Goal: Task Accomplishment & Management: Use online tool/utility

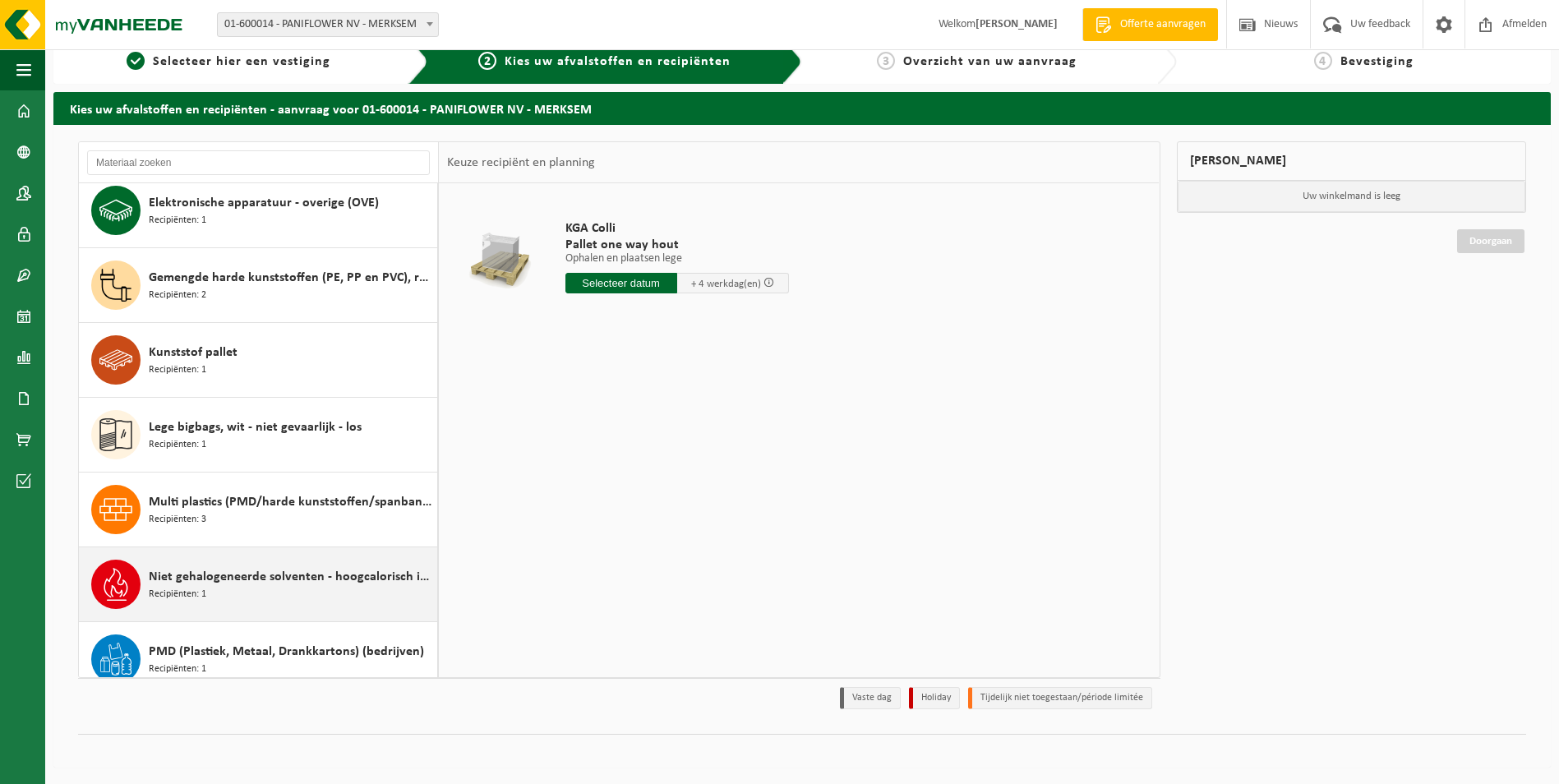
scroll to position [209, 0]
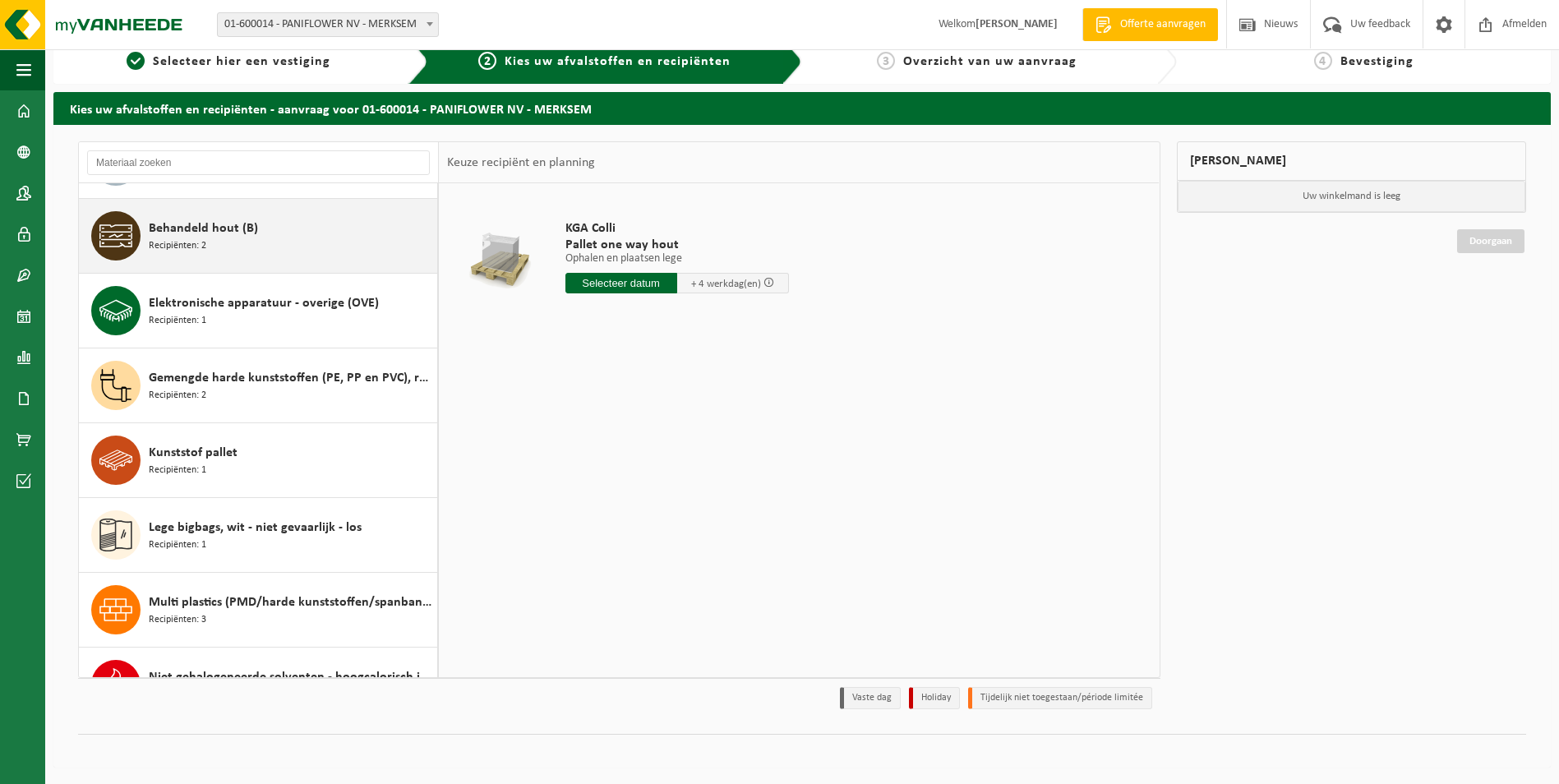
click at [332, 242] on div "Behandeld hout (B) Recipiënten: 2" at bounding box center [290, 235] width 285 height 49
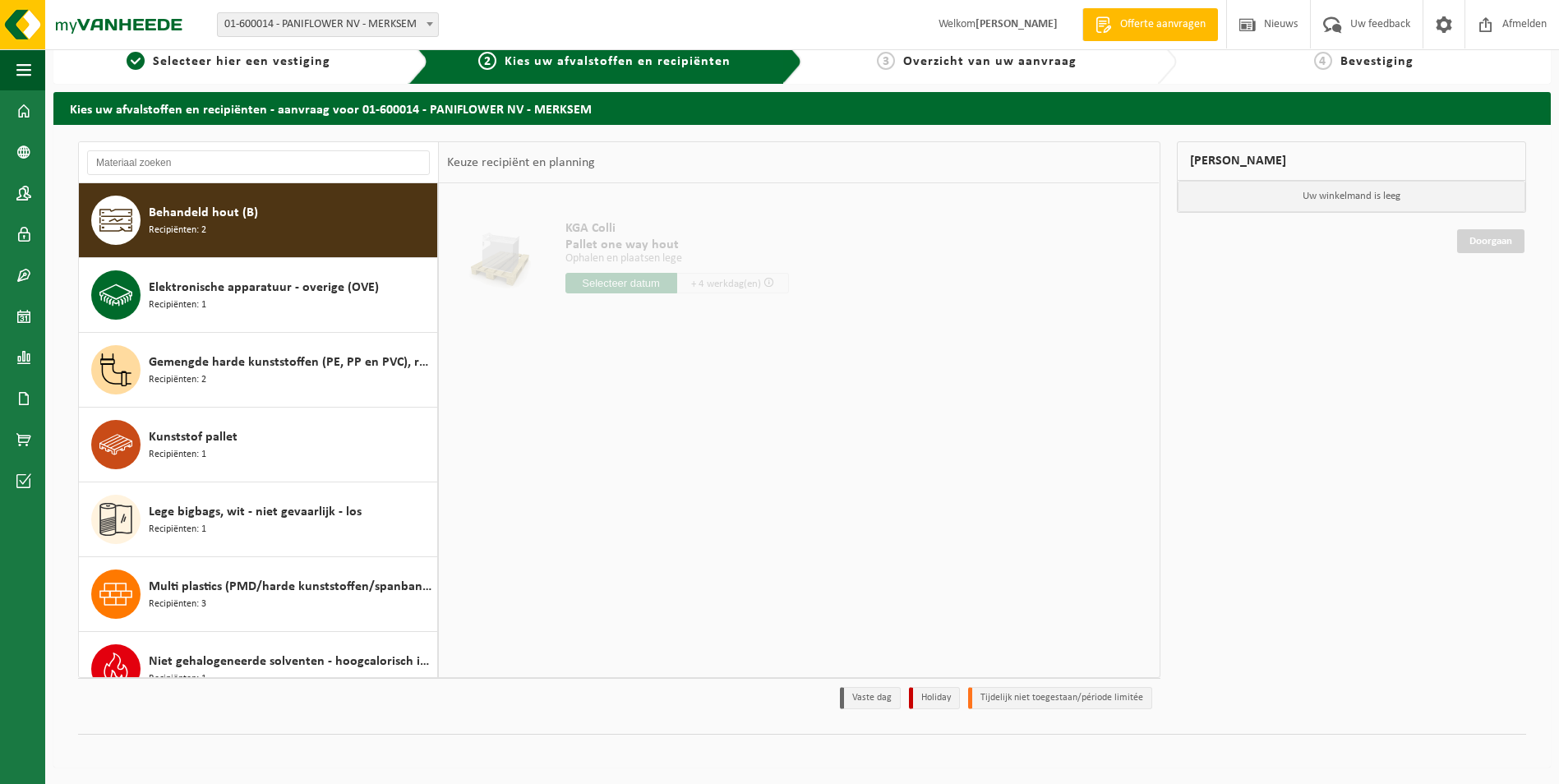
scroll to position [224, 0]
click at [190, 217] on span "Behandeld hout (B)" at bounding box center [203, 212] width 109 height 20
click at [204, 224] on span "Recipiënten: 2" at bounding box center [177, 231] width 58 height 16
click at [305, 75] on div "1 Selecteer hier een vestiging" at bounding box center [240, 62] width 374 height 45
click at [573, 65] on span "Kies uw afvalstoffen en recipiënten" at bounding box center [618, 62] width 226 height 13
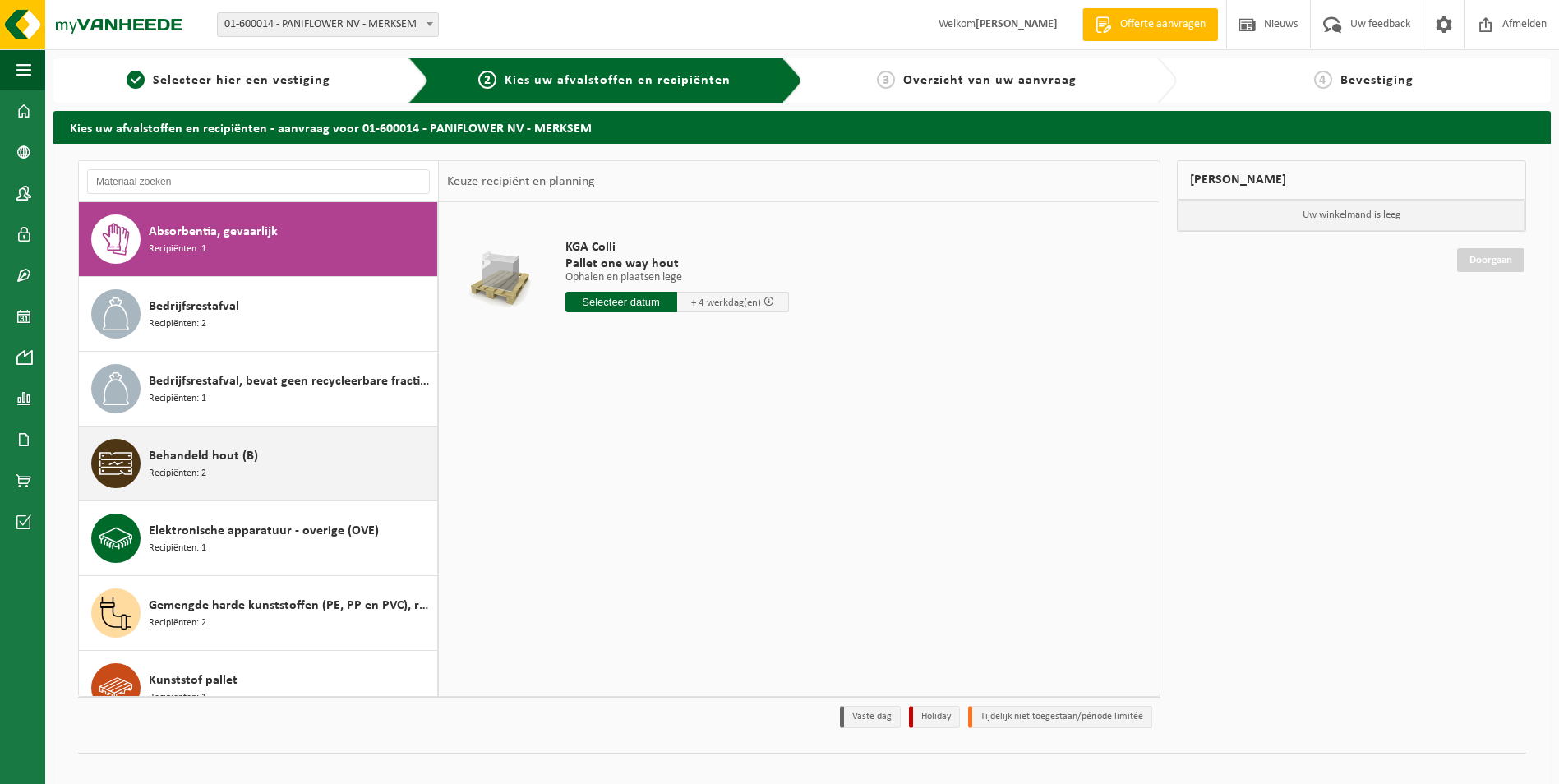
click at [326, 473] on div "Behandeld hout (B) Recipiënten: 2" at bounding box center [290, 463] width 285 height 49
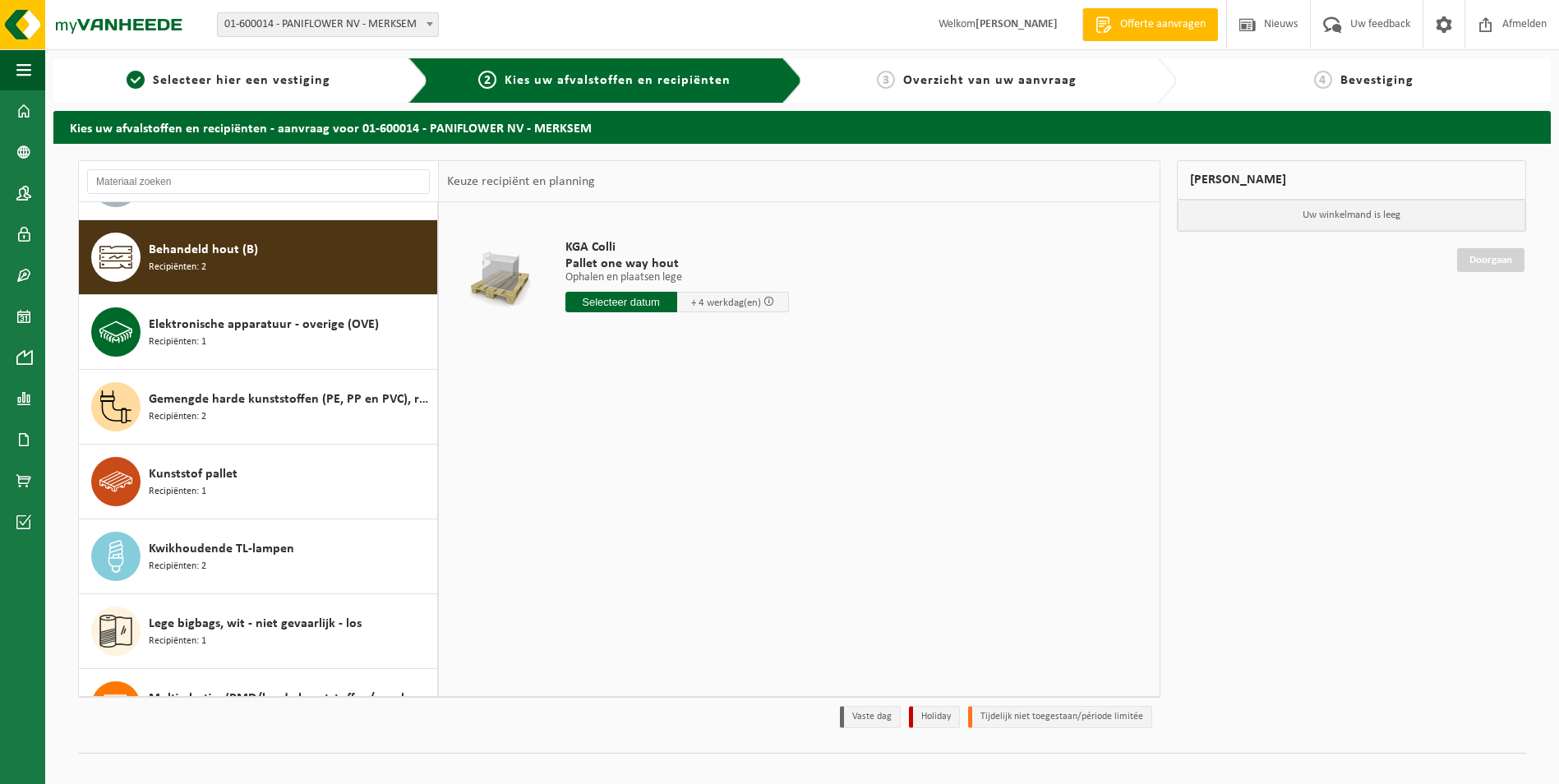
scroll to position [224, 0]
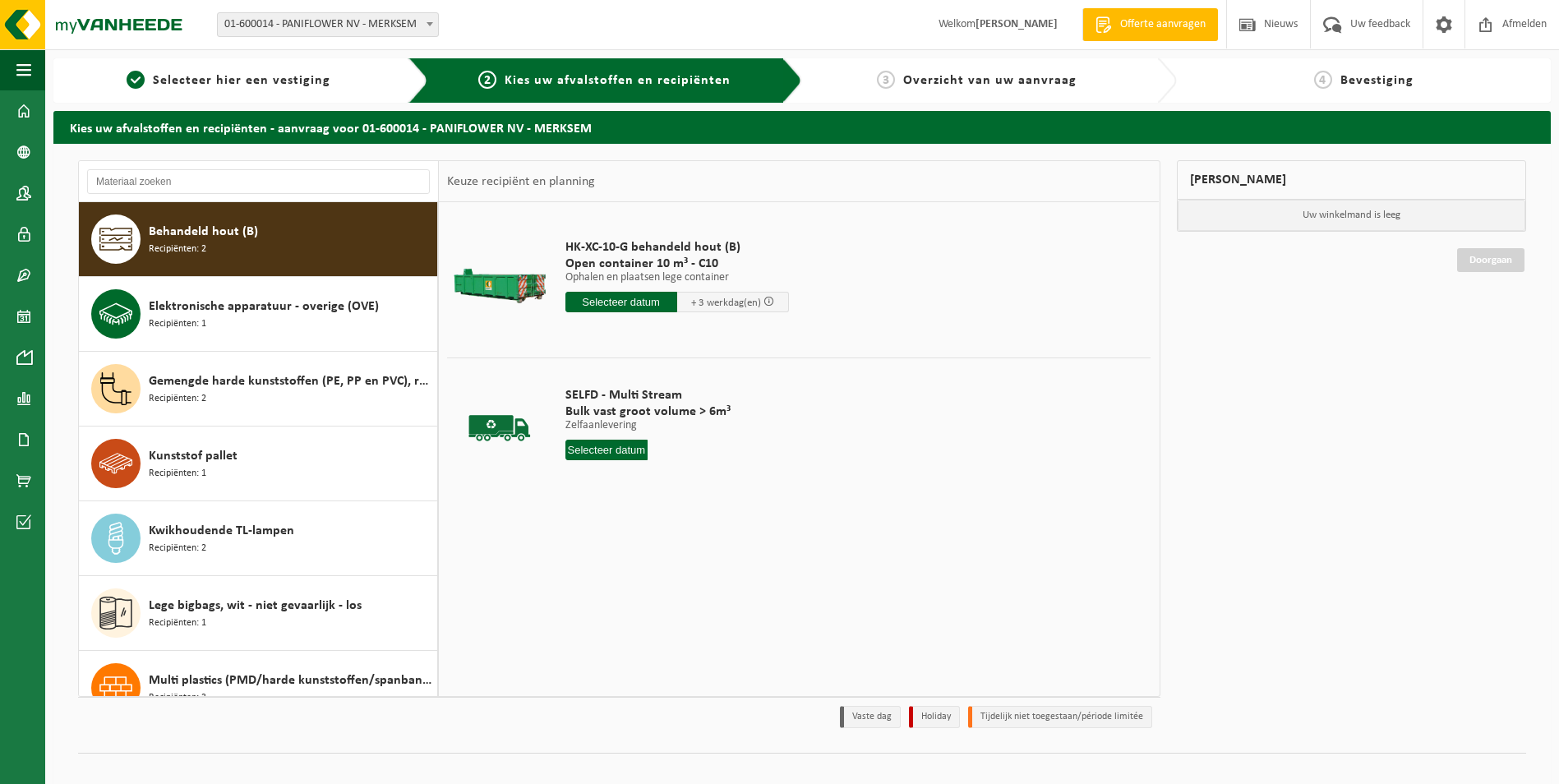
click at [625, 301] on input "text" at bounding box center [622, 302] width 112 height 21
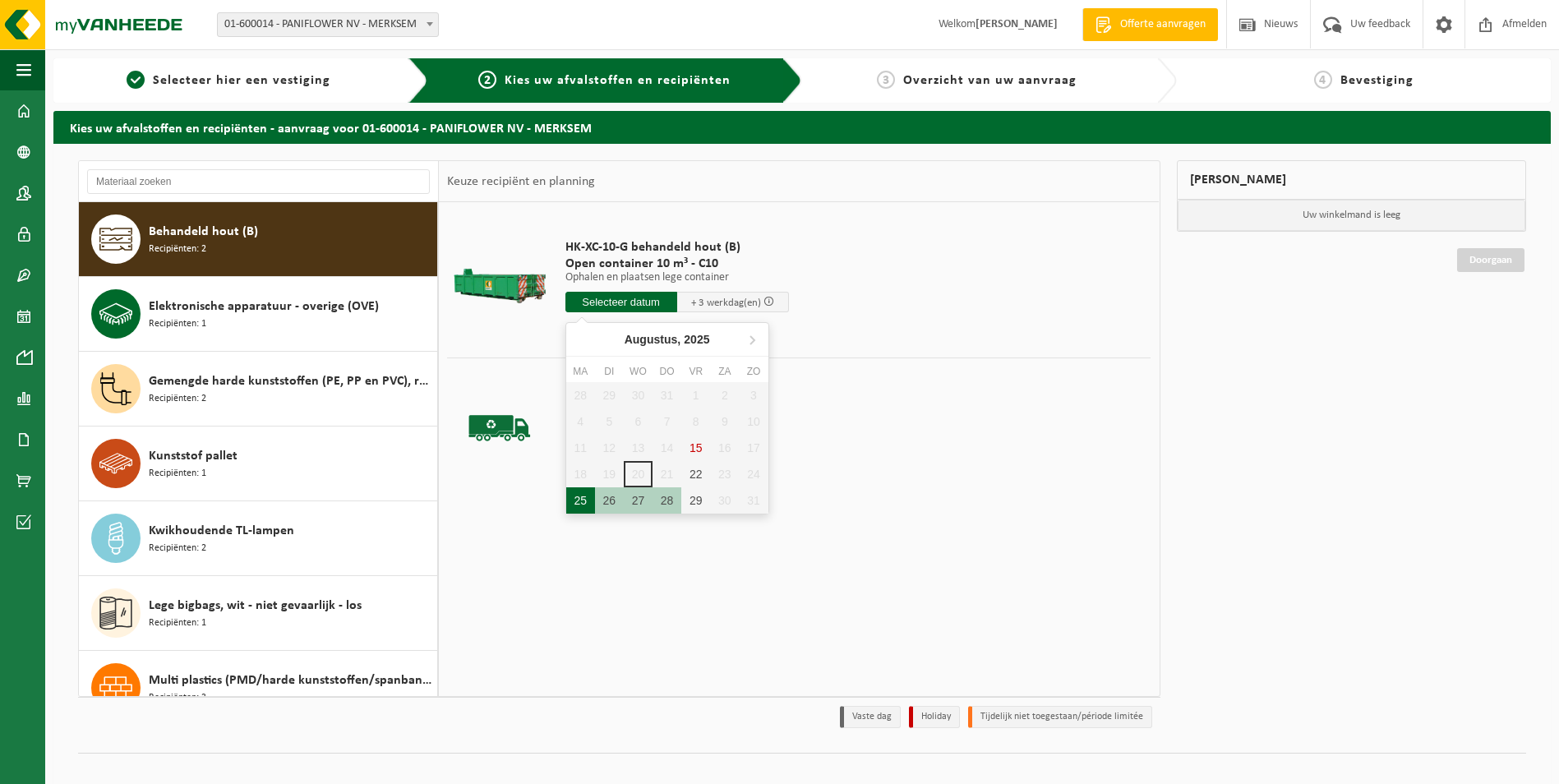
click at [584, 501] on div "25" at bounding box center [581, 500] width 29 height 26
type input "Van 2025-08-25"
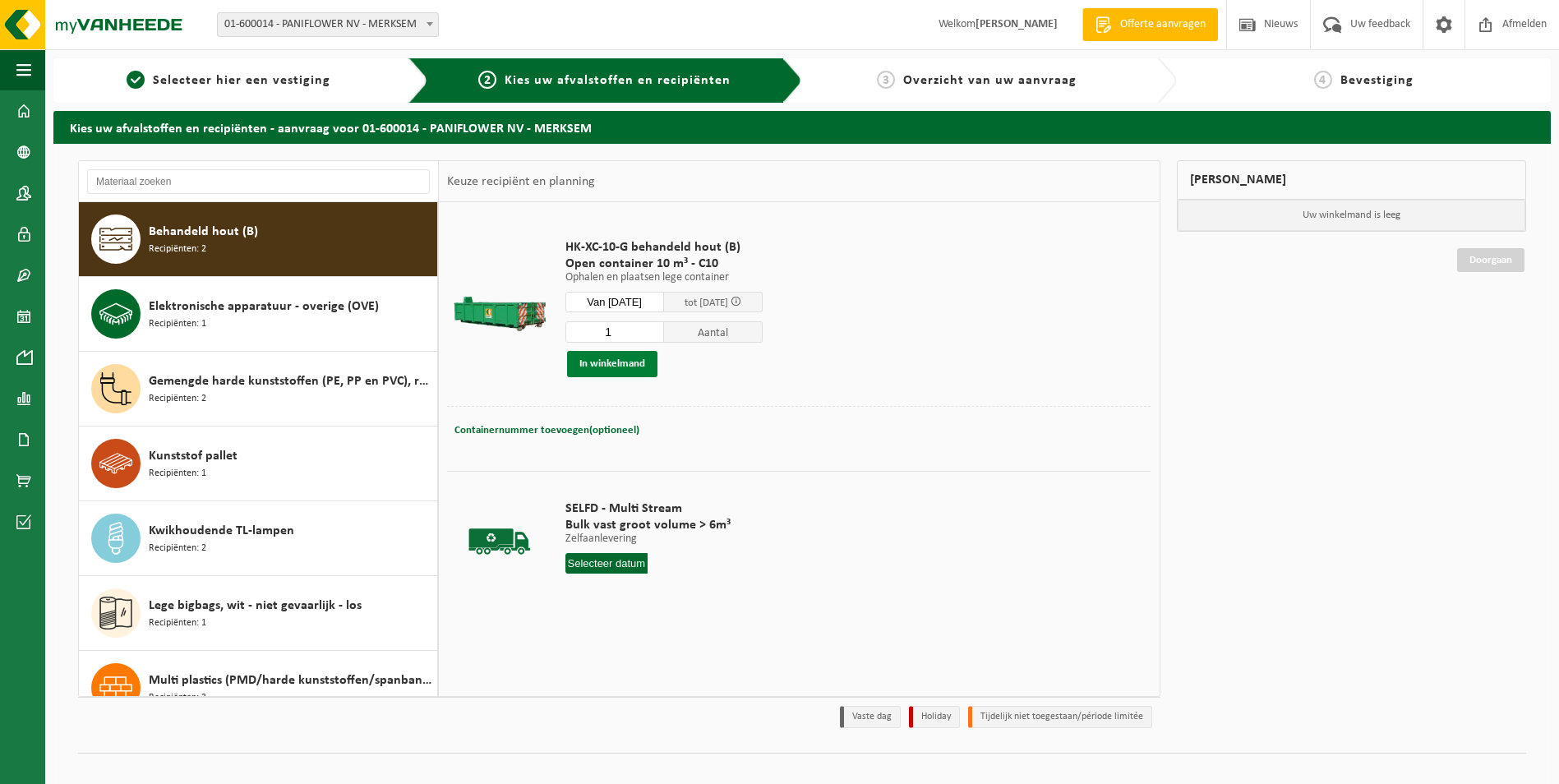
click at [608, 363] on button "In winkelmand" at bounding box center [611, 364] width 91 height 26
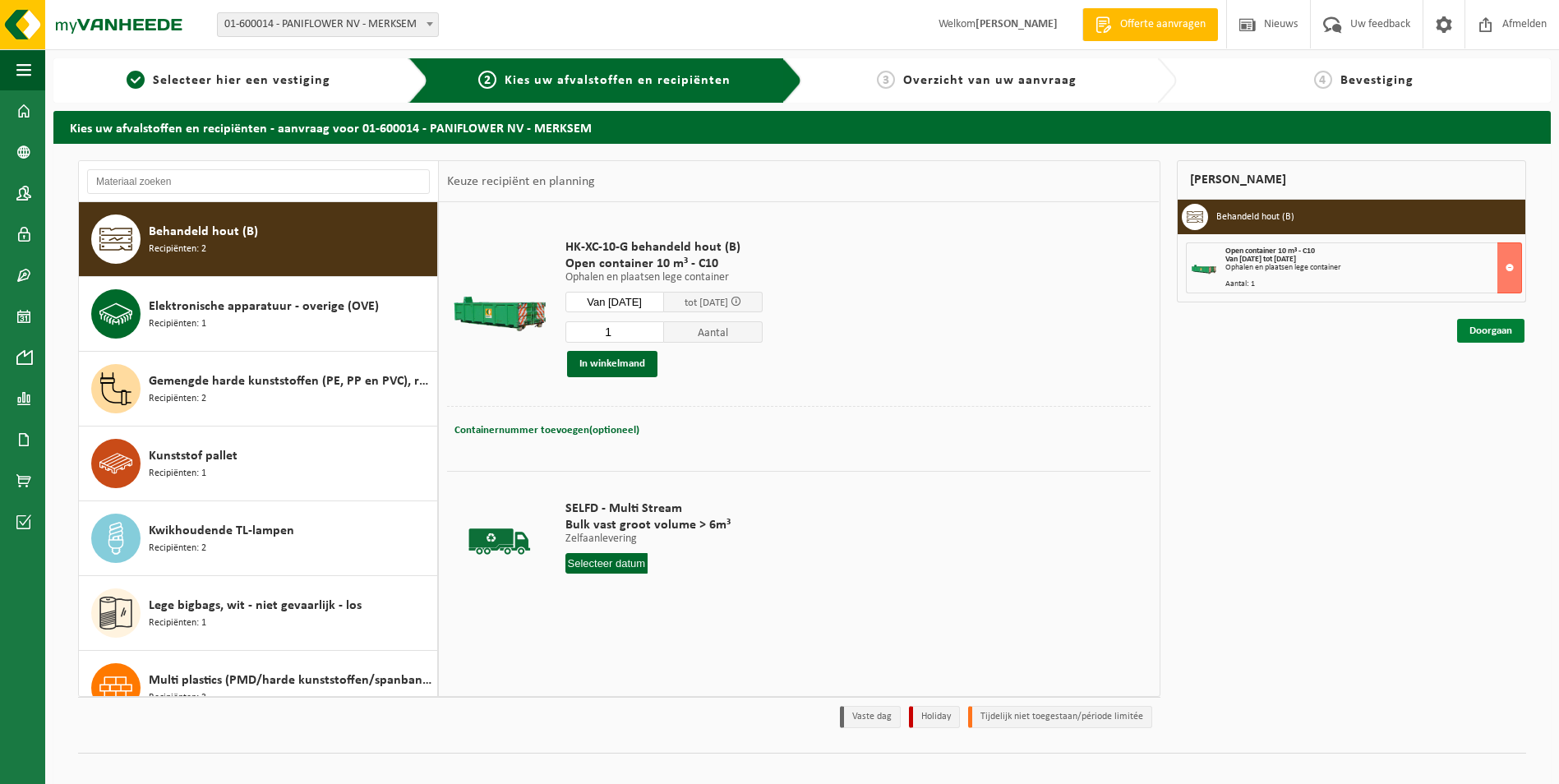
click at [1492, 332] on link "Doorgaan" at bounding box center [1491, 331] width 67 height 24
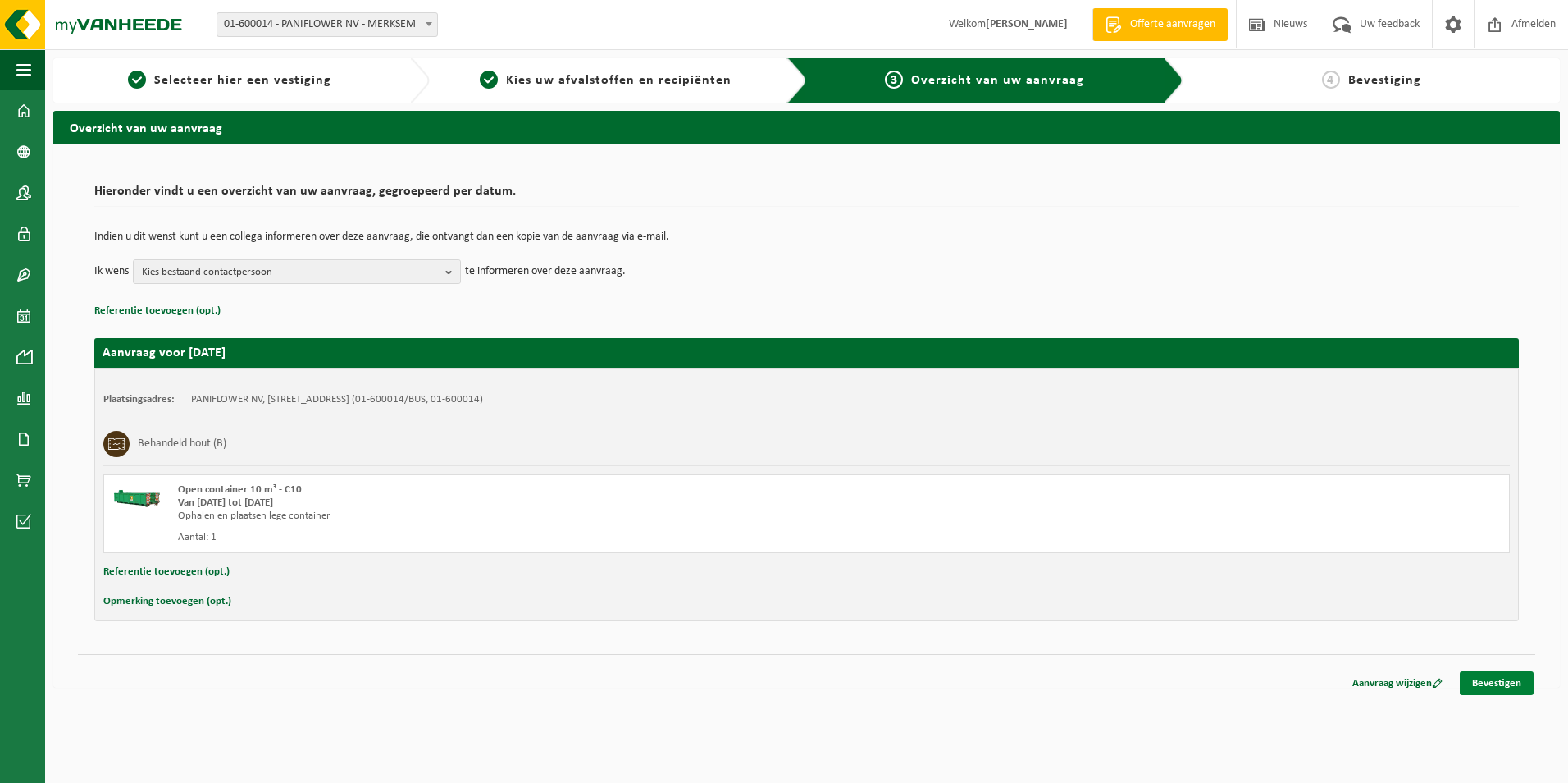
click at [1505, 680] on link "Bevestigen" at bounding box center [1496, 683] width 74 height 24
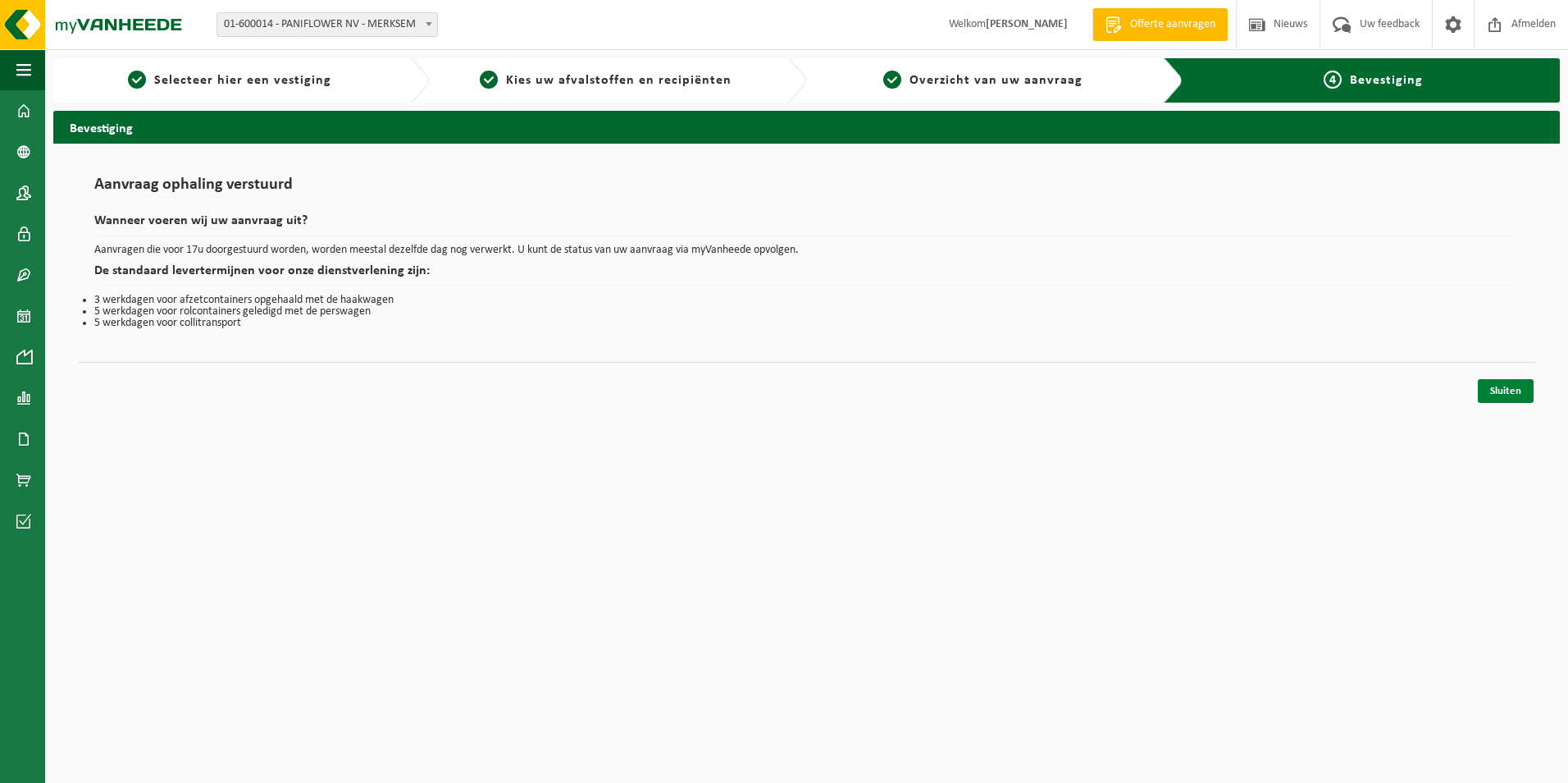
click at [1499, 389] on link "Sluiten" at bounding box center [1506, 392] width 56 height 24
